Goal: Check status: Check status

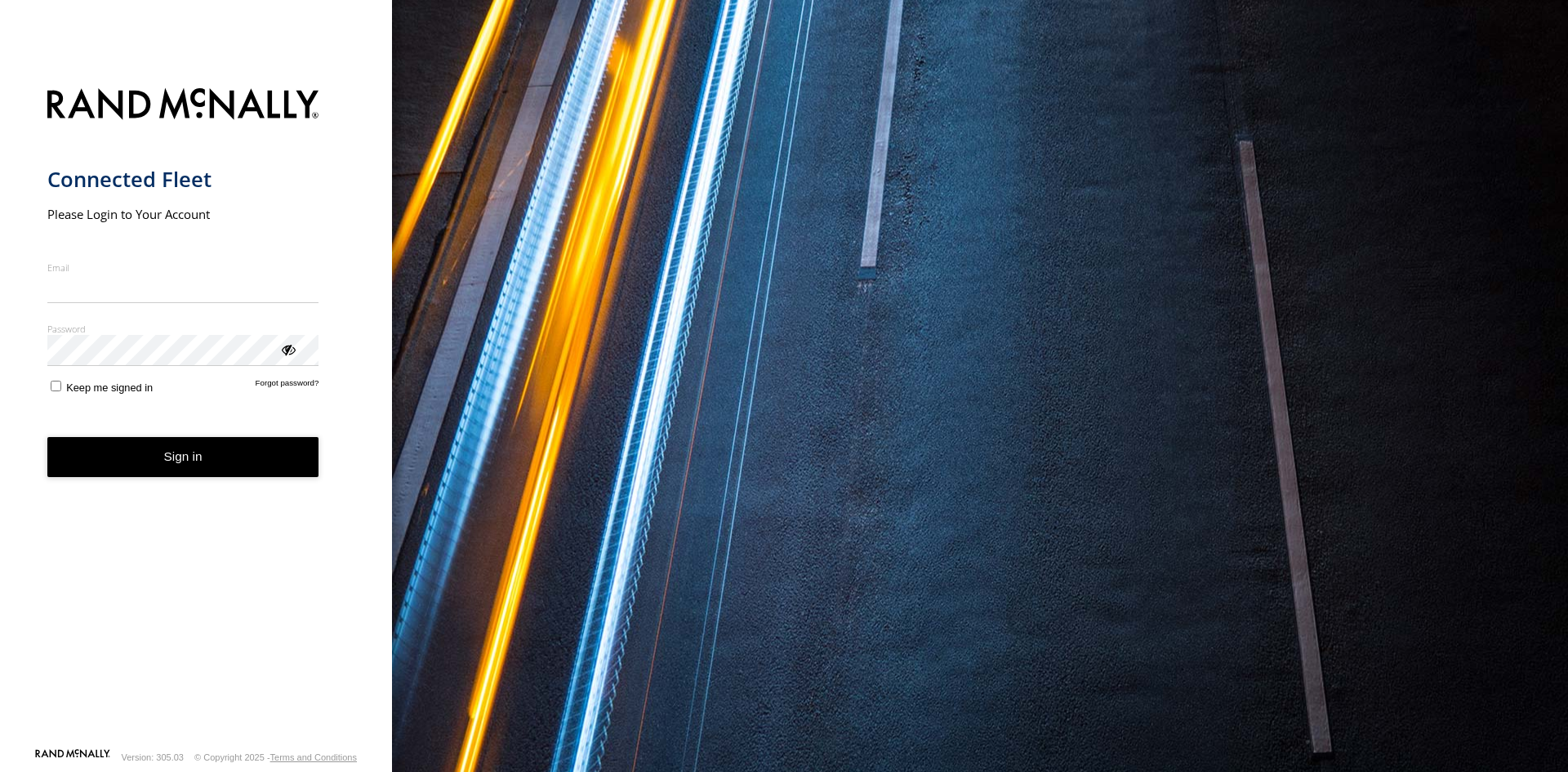
type input "**********"
click at [181, 463] on button "Sign in" at bounding box center [183, 457] width 272 height 40
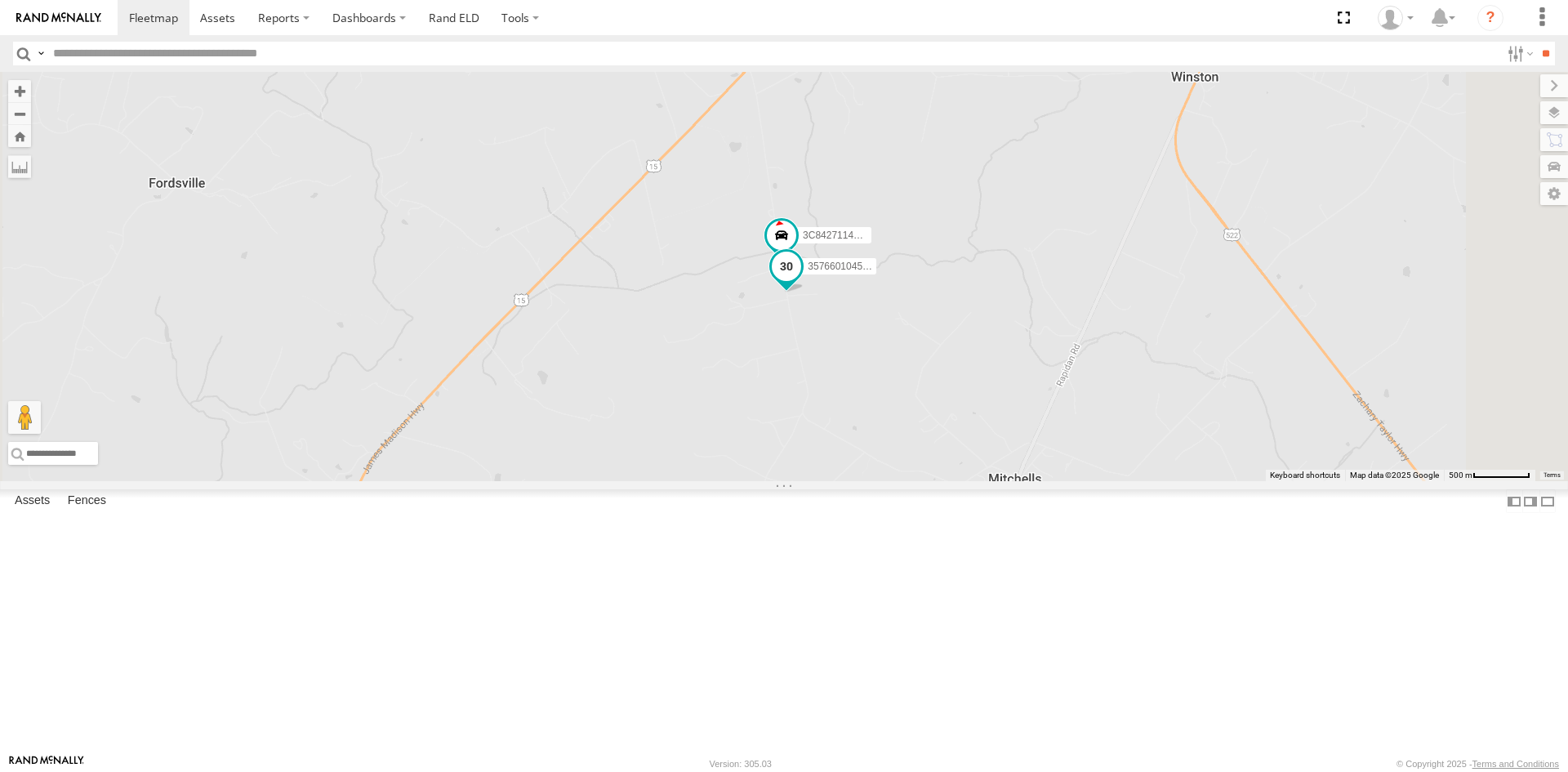
click at [801, 281] on span at bounding box center [786, 266] width 29 height 29
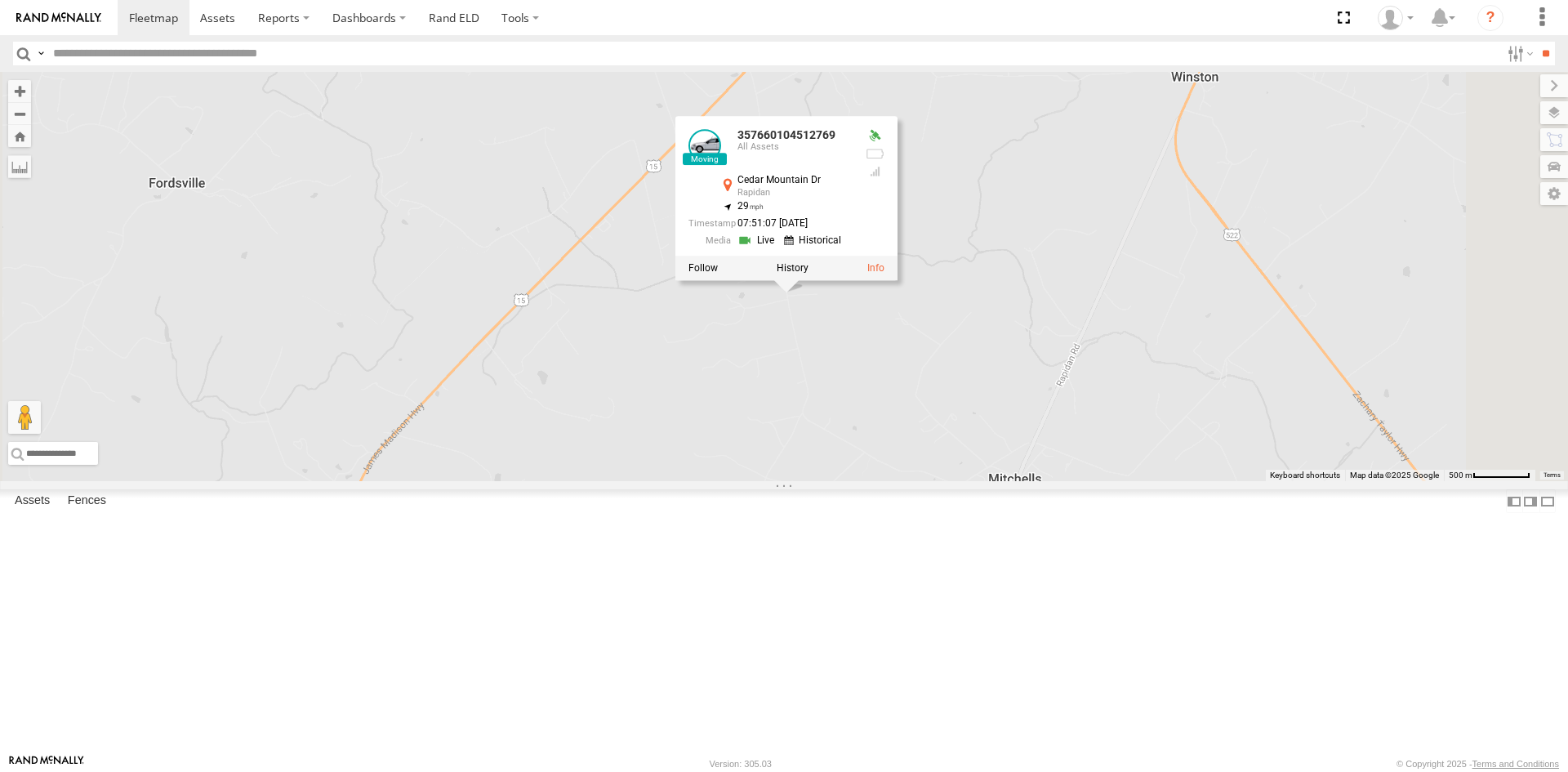
click at [779, 248] on link at bounding box center [758, 240] width 42 height 15
click at [1065, 481] on div "357660104512769 3C84271145B4 357660104512769 All Assets Cedar Mountain Dr Rapid…" at bounding box center [784, 276] width 1568 height 409
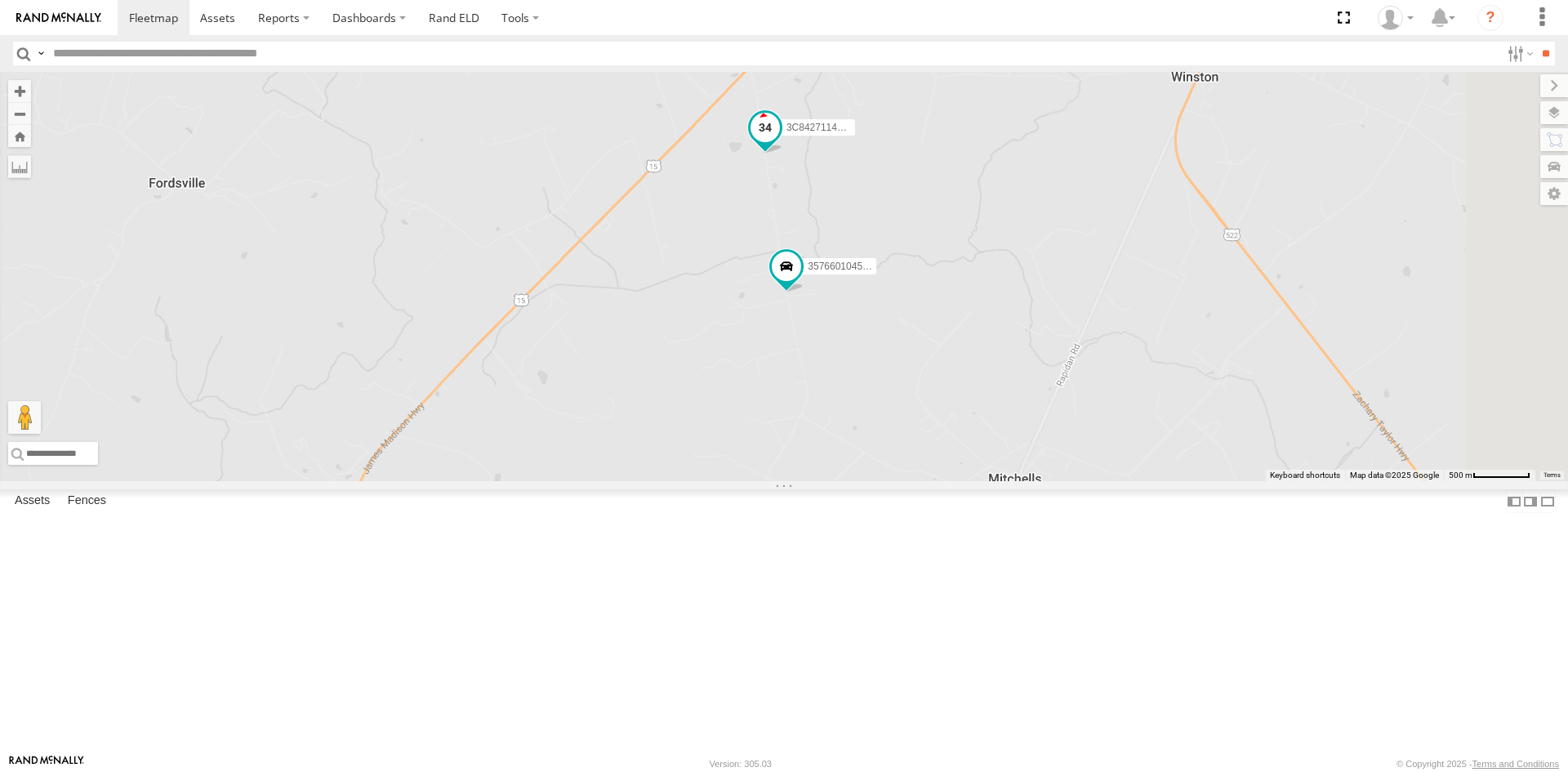
click at [780, 142] on span at bounding box center [765, 127] width 29 height 29
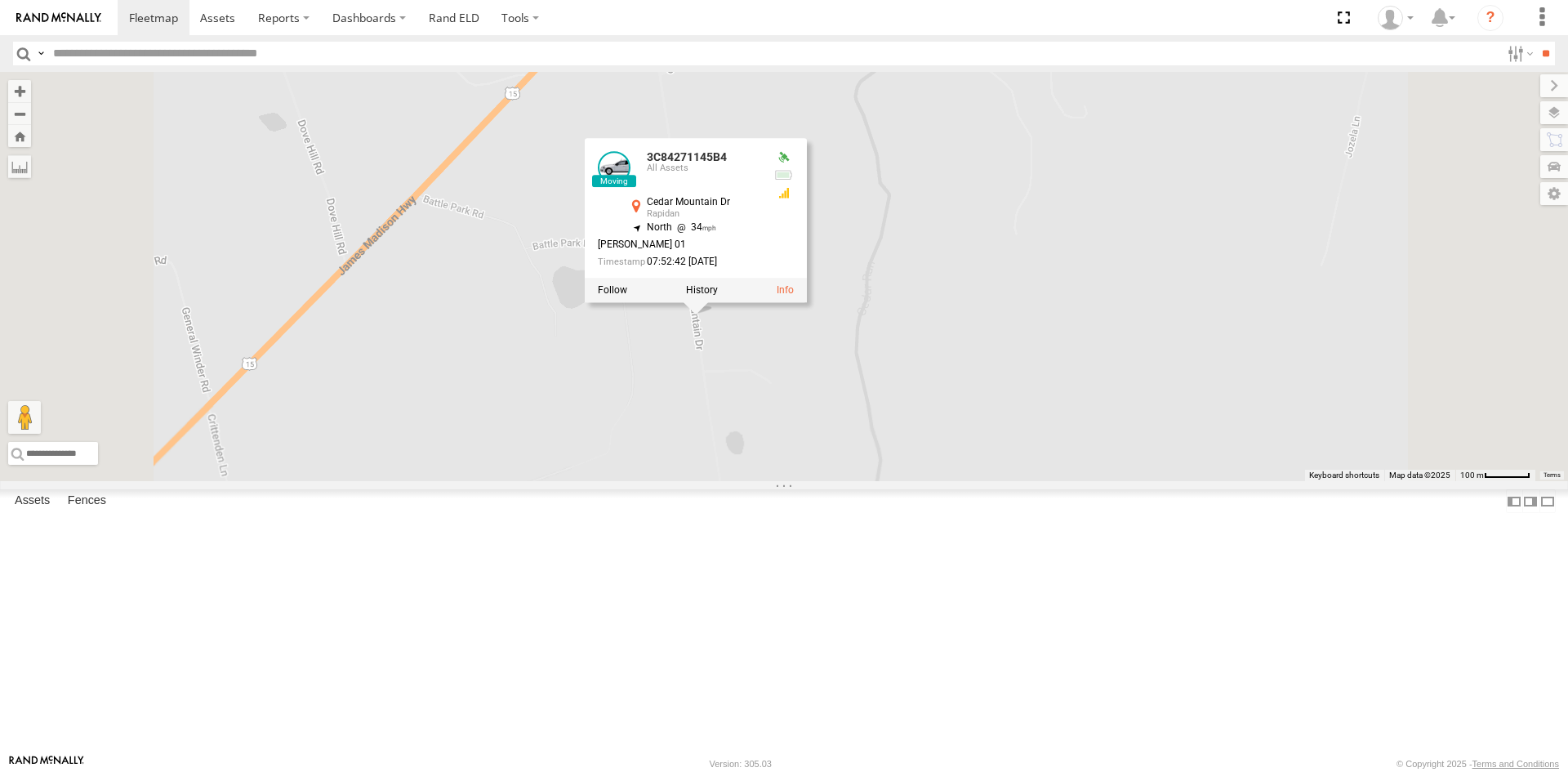
drag, startPoint x: 981, startPoint y: 326, endPoint x: 998, endPoint y: 498, distance: 172.8
click at [998, 481] on div "357660104512769 3C84271145B4 3C84271145B4 All Assets Cedar Mountain Dr Rapidan …" at bounding box center [784, 276] width 1568 height 409
click at [1071, 421] on div "357660104512769 3C84271145B4 3C84271145B4 All Assets Cedar Mountain Dr Rapidan …" at bounding box center [784, 276] width 1568 height 409
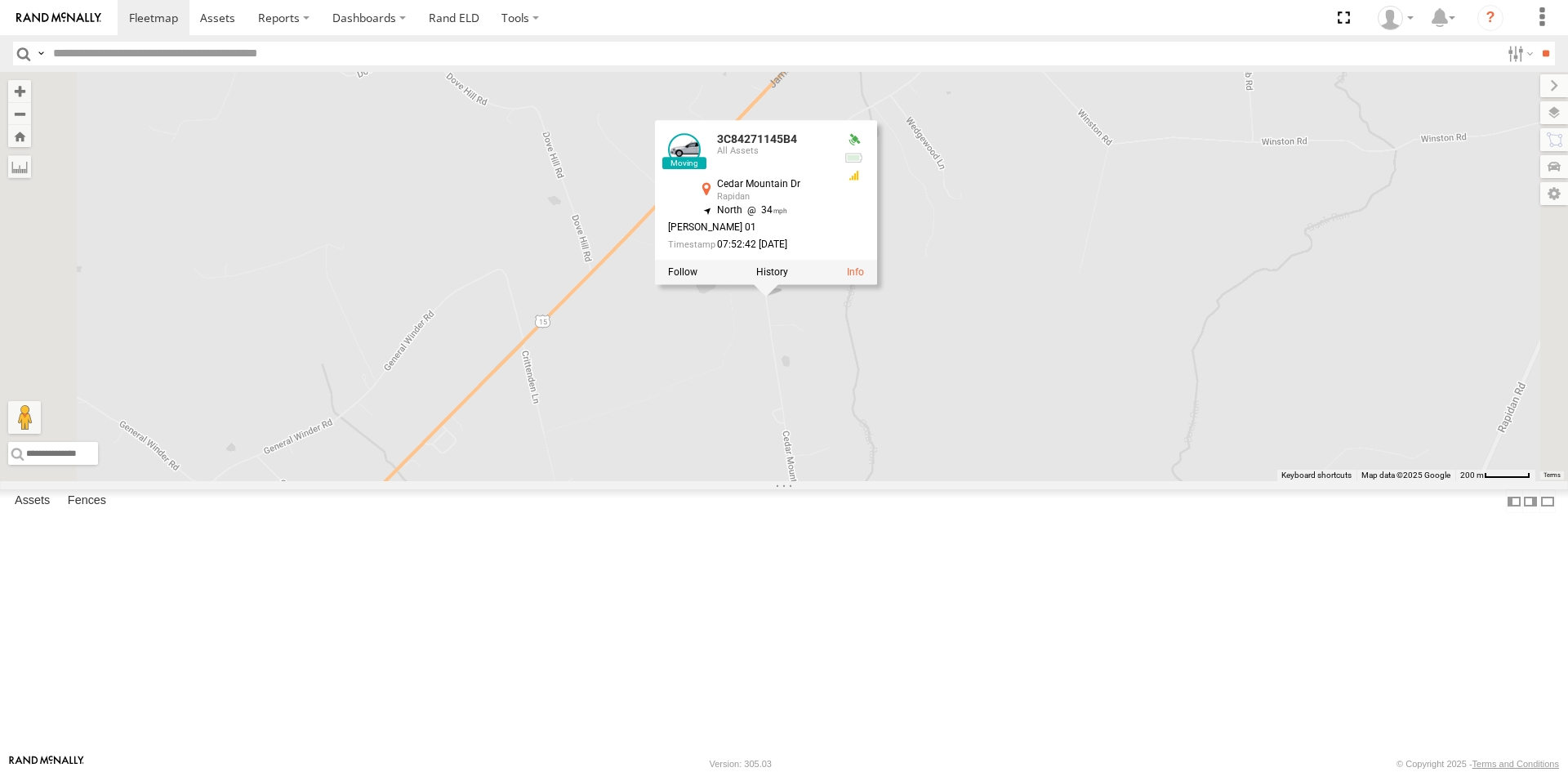
click at [912, 554] on span "357660104512769" at bounding box center [871, 548] width 81 height 11
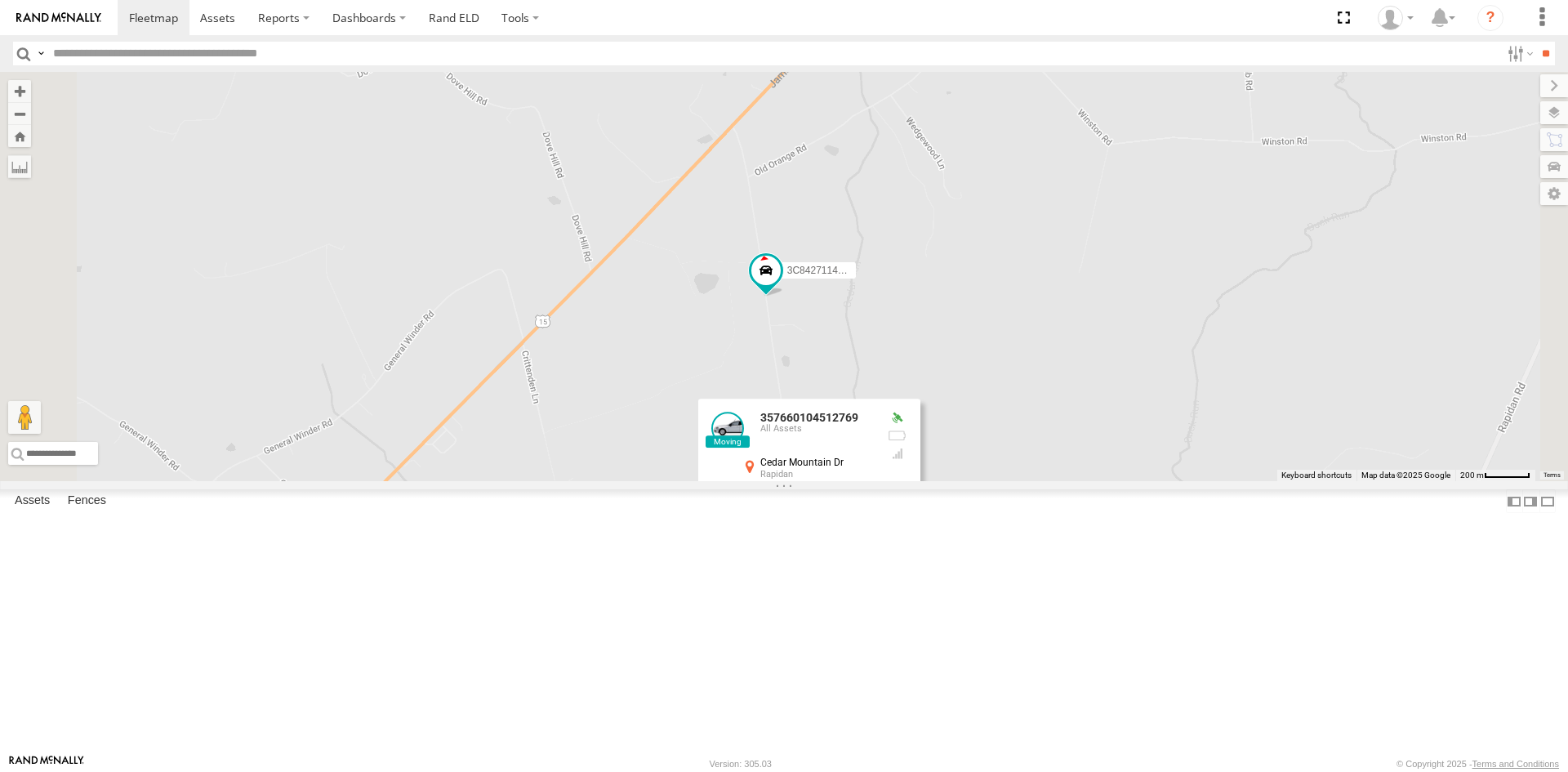
click at [802, 530] on link at bounding box center [781, 523] width 42 height 15
click at [869, 530] on link at bounding box center [838, 523] width 62 height 15
click at [802, 530] on link at bounding box center [781, 523] width 42 height 15
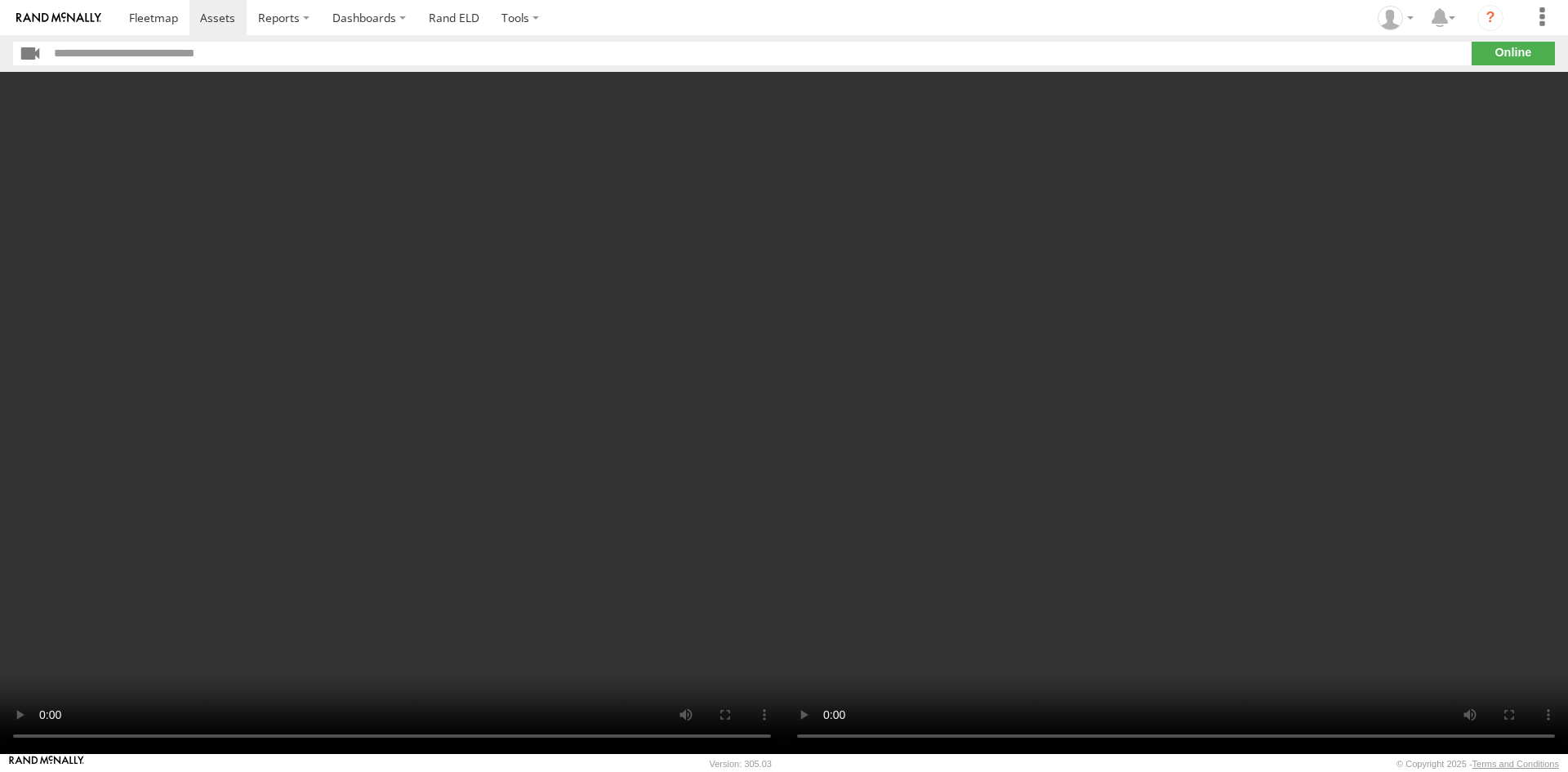
click at [1207, 771] on html at bounding box center [784, 386] width 1568 height 772
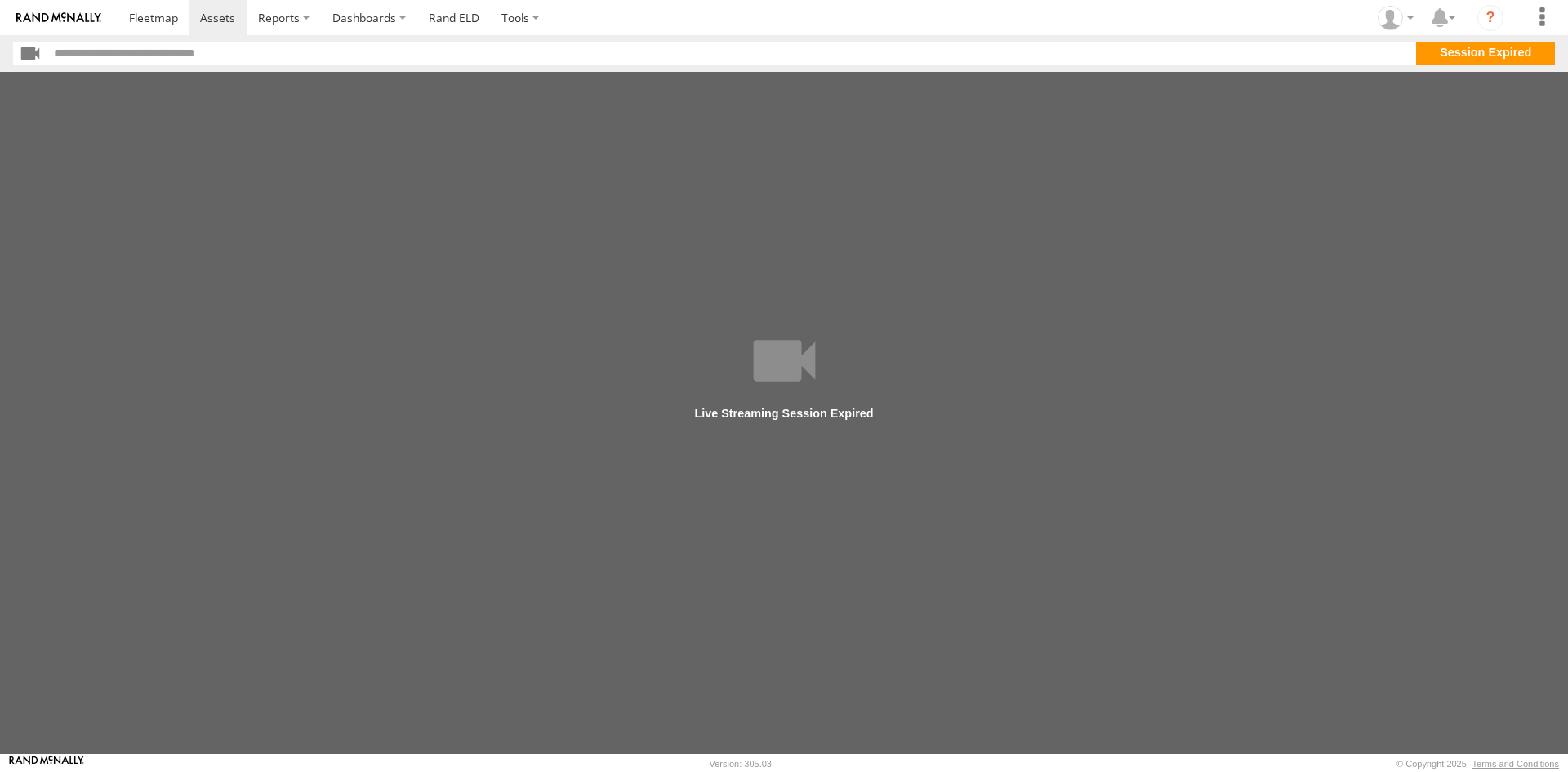
click at [1499, 62] on section "**" at bounding box center [784, 53] width 1542 height 24
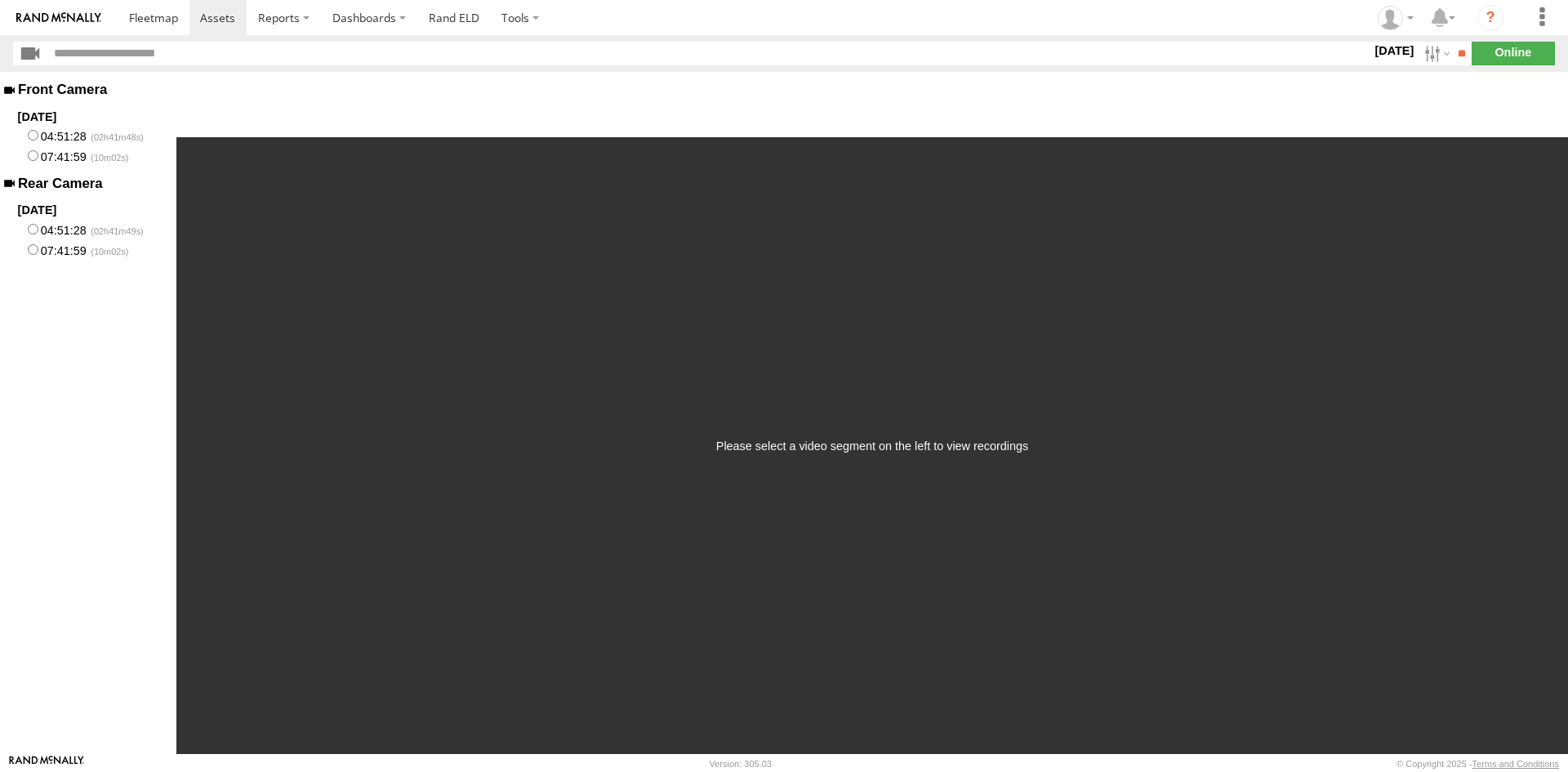
click at [43, 152] on label "07:41:59" at bounding box center [88, 156] width 177 height 21
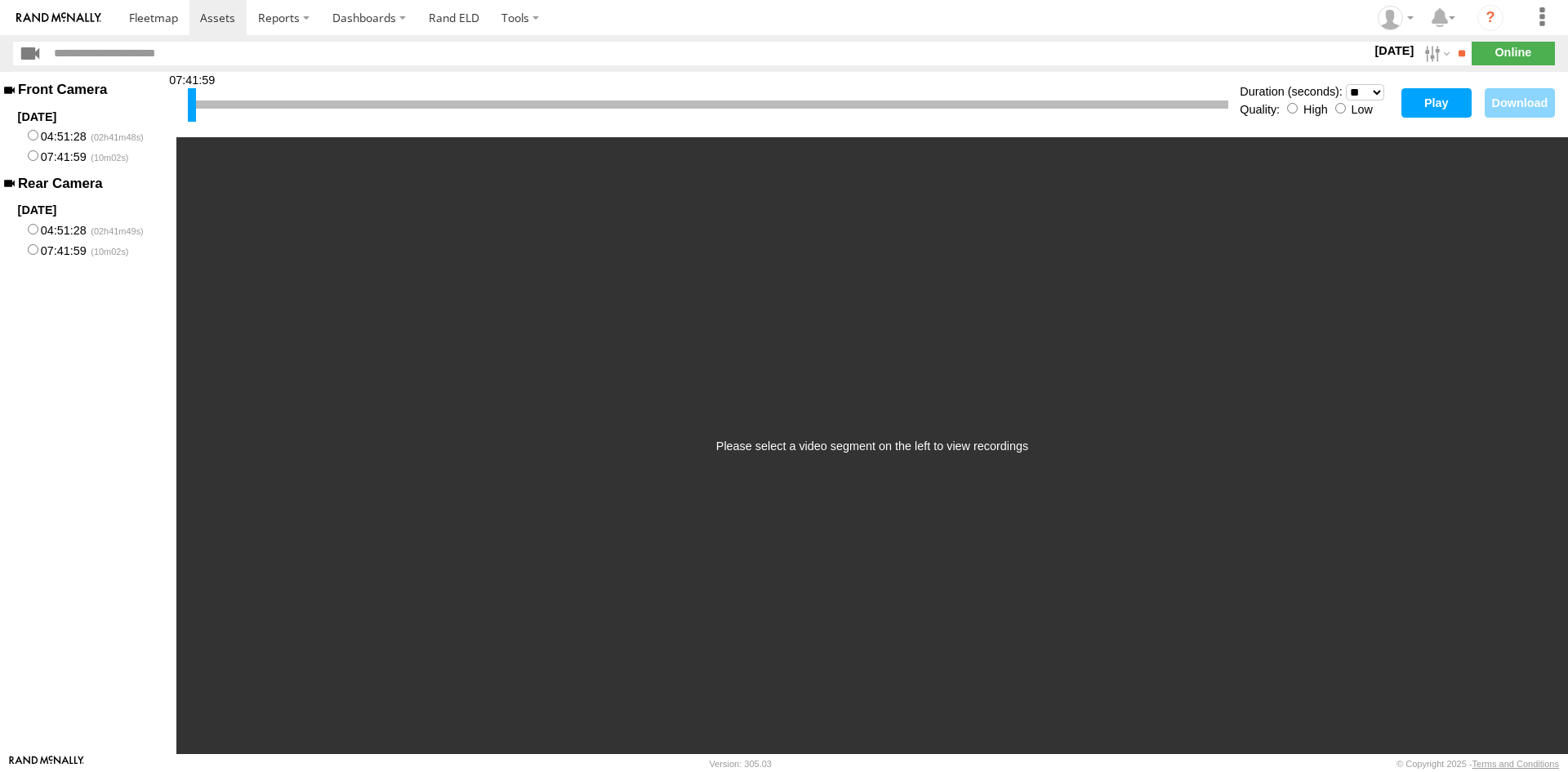
click at [1438, 96] on button "Play" at bounding box center [1437, 102] width 70 height 29
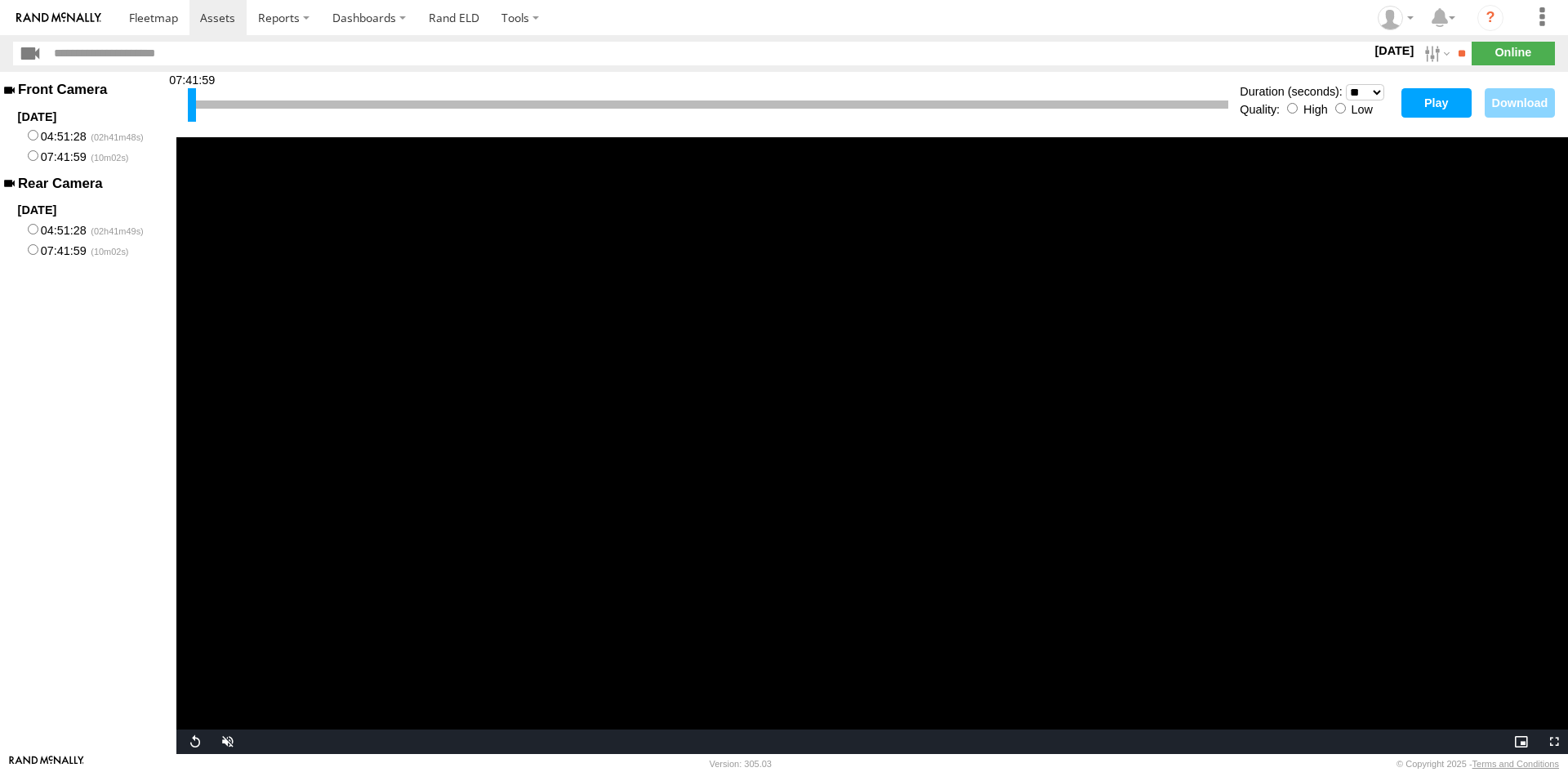
click at [1422, 98] on button "Play" at bounding box center [1437, 102] width 70 height 29
click at [54, 228] on label "04:51:28" at bounding box center [88, 230] width 177 height 21
click at [1404, 115] on button "Play" at bounding box center [1437, 102] width 70 height 29
click at [960, 428] on video "Video Player" at bounding box center [872, 445] width 1391 height 617
drag, startPoint x: 190, startPoint y: 106, endPoint x: 564, endPoint y: 113, distance: 374.1
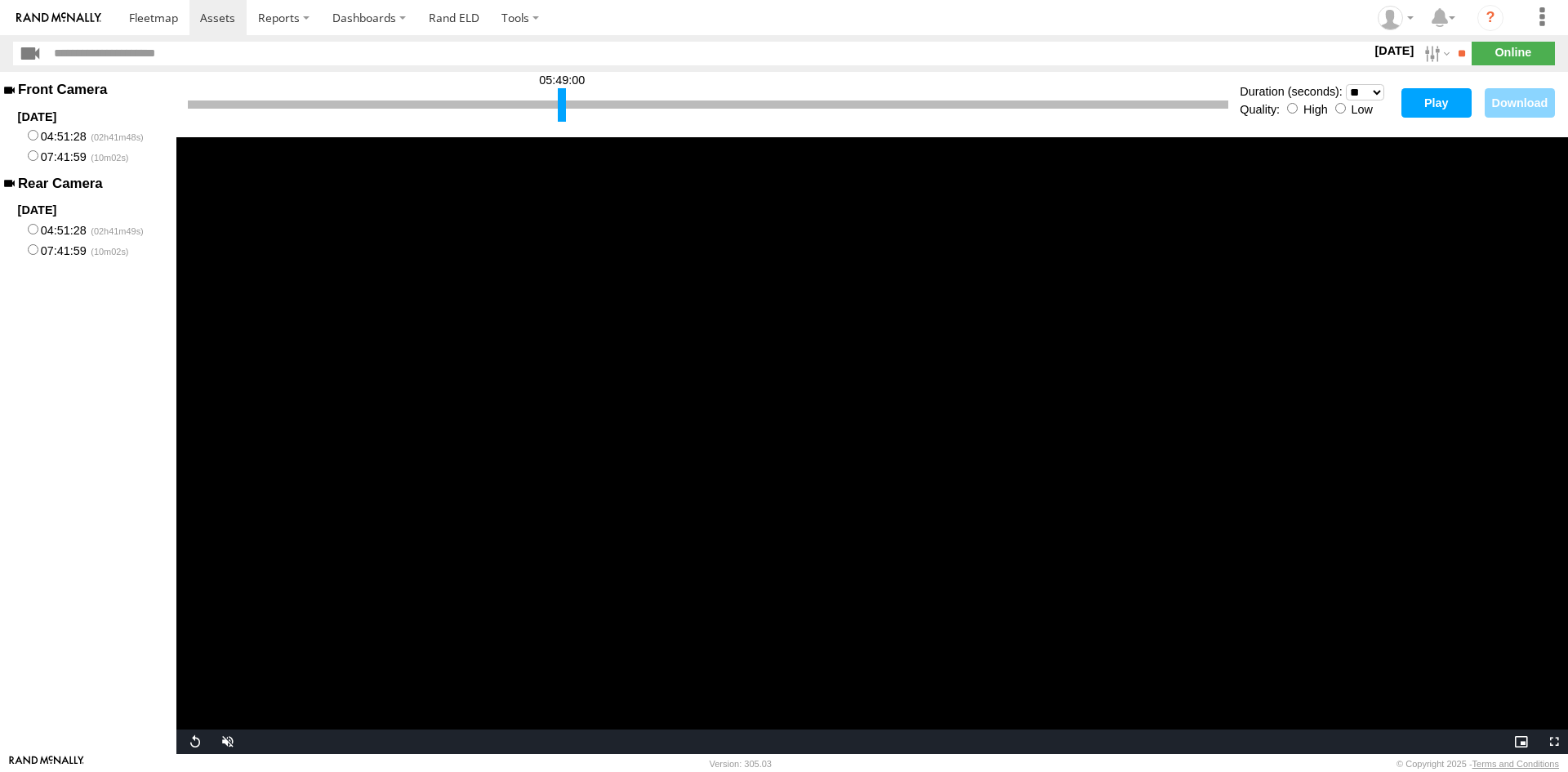
click at [563, 113] on div at bounding box center [562, 104] width 9 height 33
drag, startPoint x: 561, startPoint y: 112, endPoint x: 722, endPoint y: 74, distance: 165.4
click at [722, 84] on div "05:53:50" at bounding box center [707, 105] width 1040 height 42
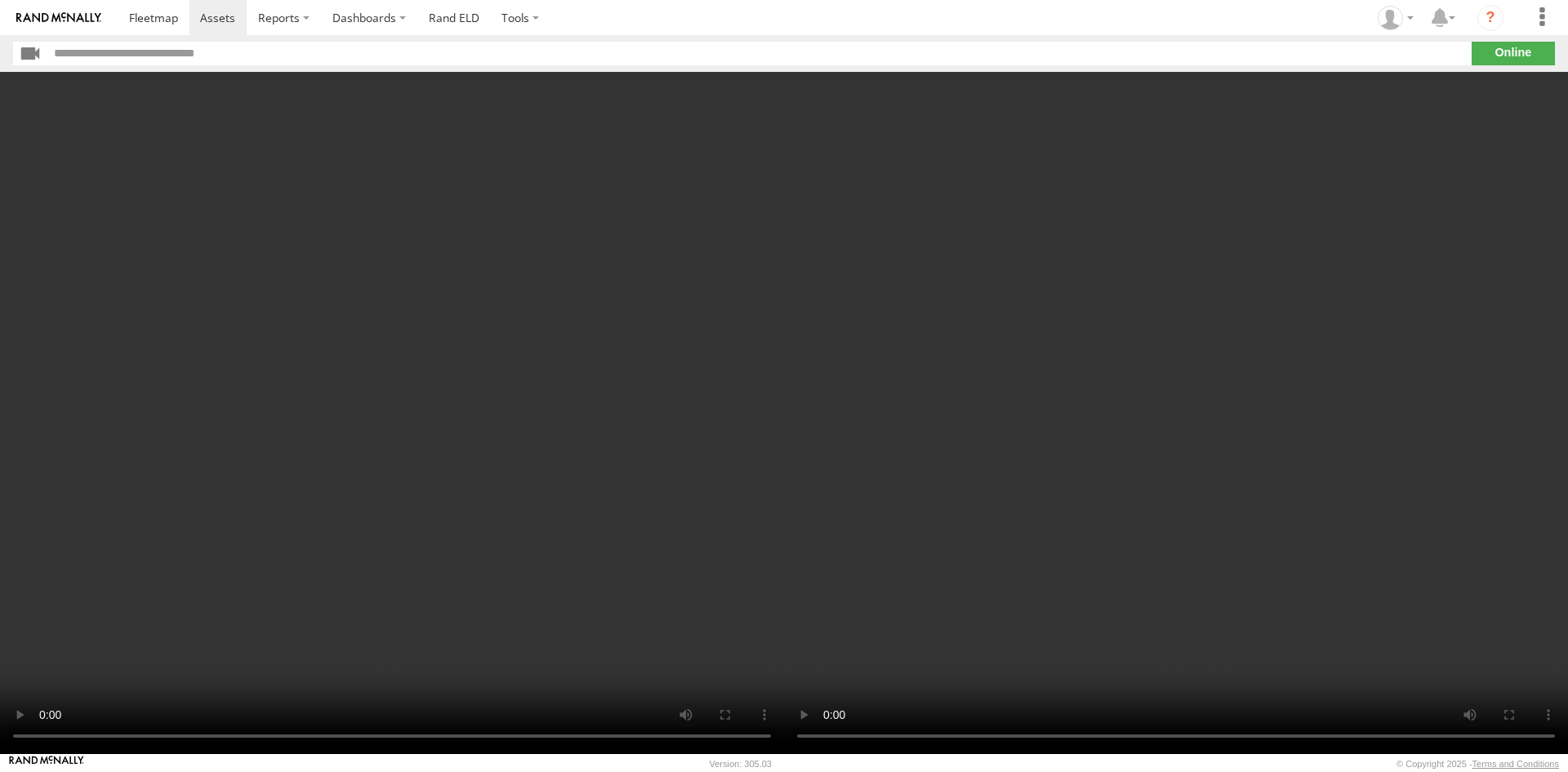
click at [1119, 666] on video at bounding box center [1176, 413] width 784 height 682
